Goal: Find specific page/section: Find specific page/section

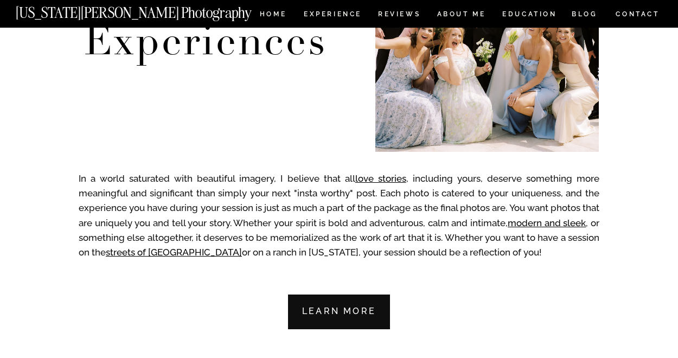
scroll to position [546, 0]
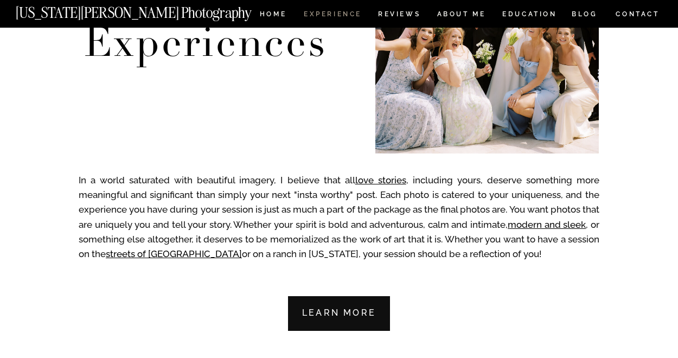
click at [323, 15] on nav "Experience" at bounding box center [332, 15] width 57 height 9
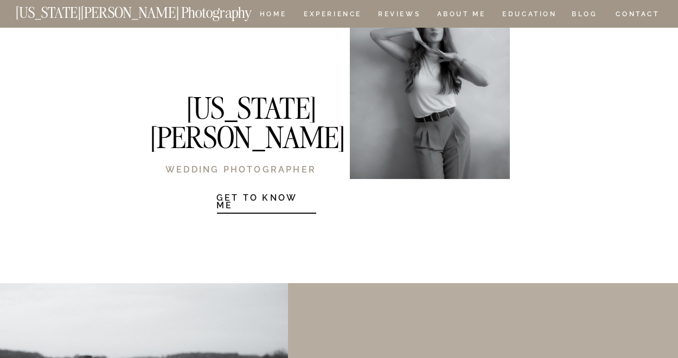
scroll to position [1433, 0]
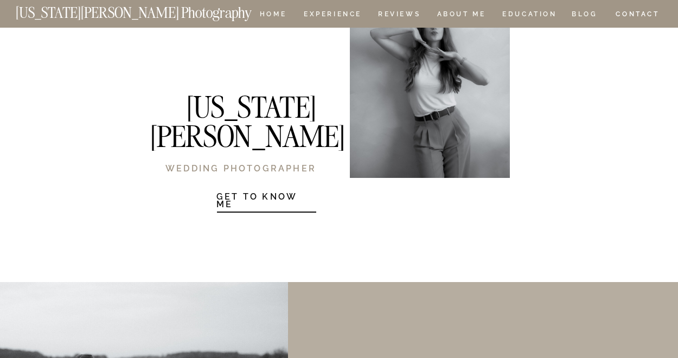
click at [271, 203] on h1 "Get to know Me" at bounding box center [266, 199] width 100 height 13
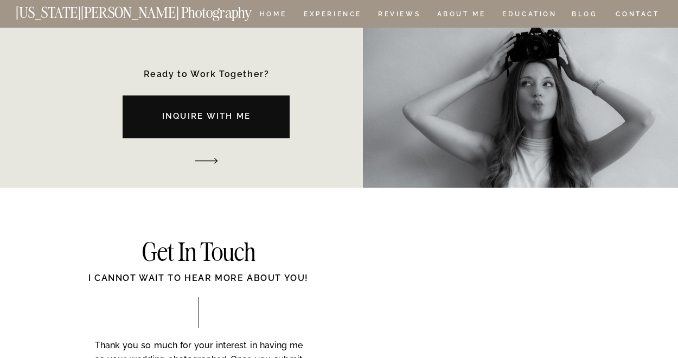
scroll to position [1604, 0]
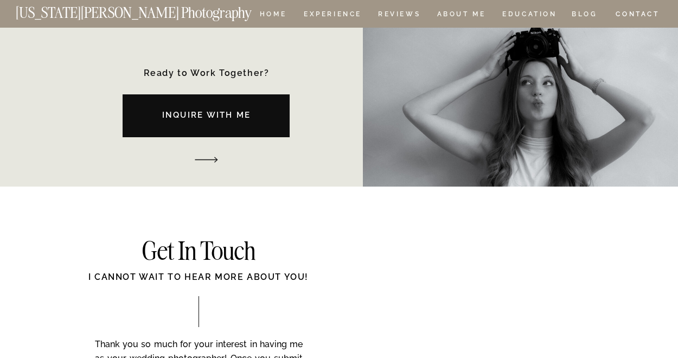
click at [223, 69] on div "Ready to Work Together?" at bounding box center [206, 74] width 143 height 10
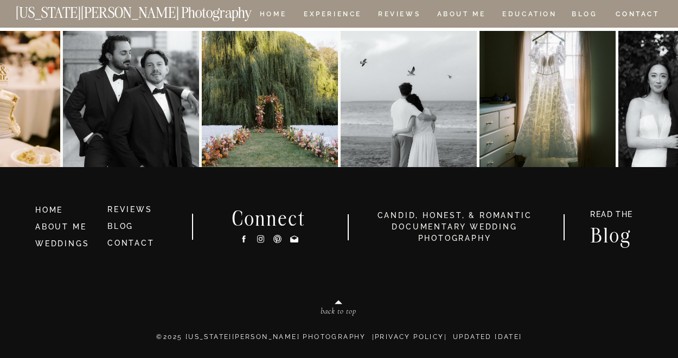
scroll to position [713, 0]
click at [67, 244] on link "WEDDINGS" at bounding box center [62, 243] width 54 height 9
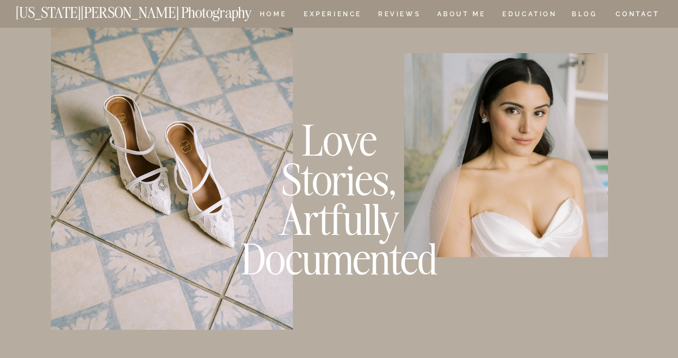
click at [522, 140] on h2 "Love Stories, Artfully Documented" at bounding box center [339, 130] width 379 height 21
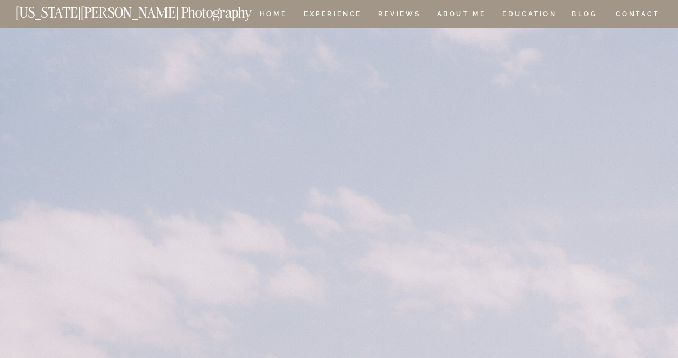
scroll to position [2807, 0]
